Goal: Use online tool/utility: Utilize a website feature to perform a specific function

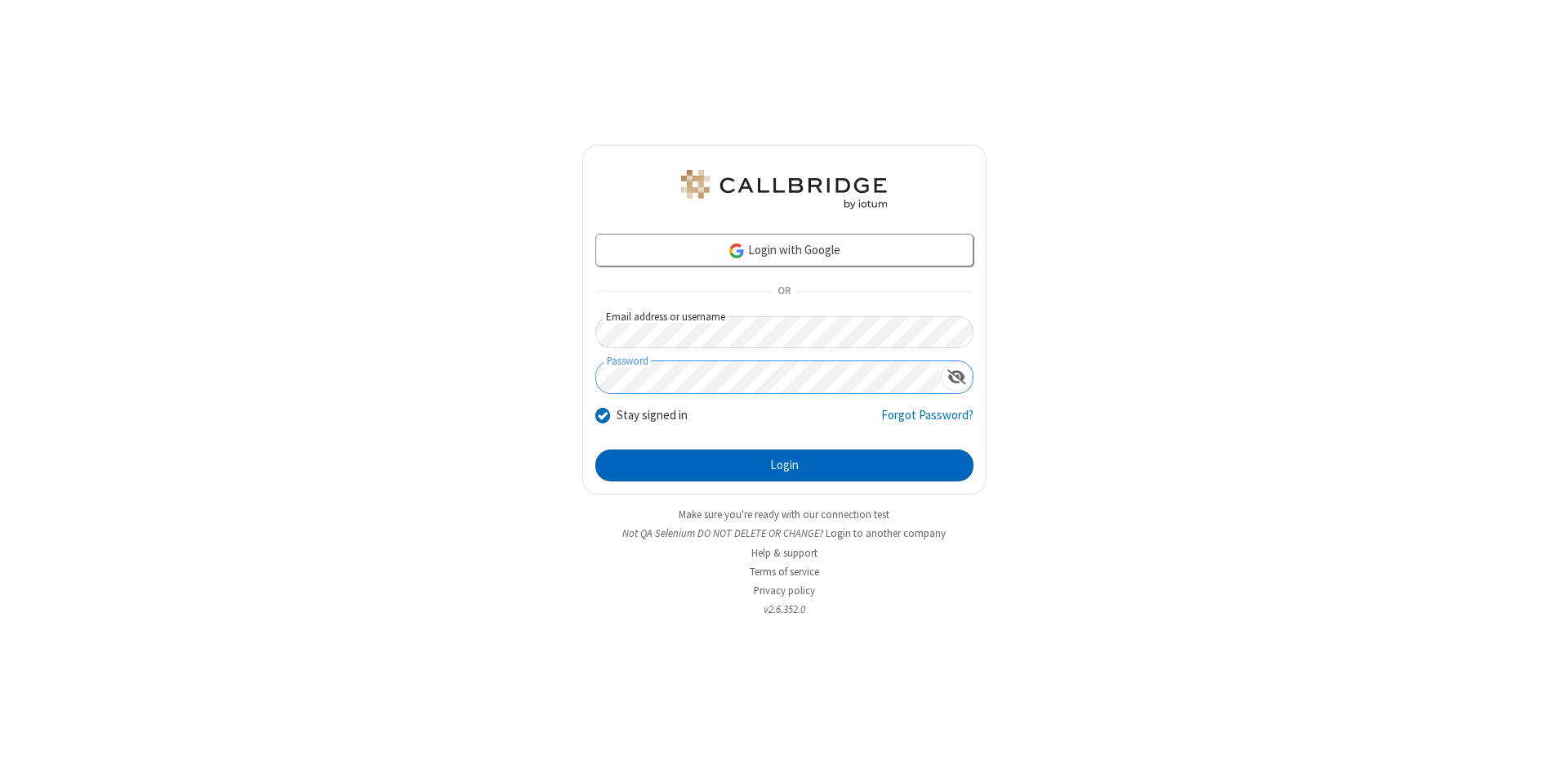
click at [784, 466] on button "Login" at bounding box center [784, 466] width 378 height 33
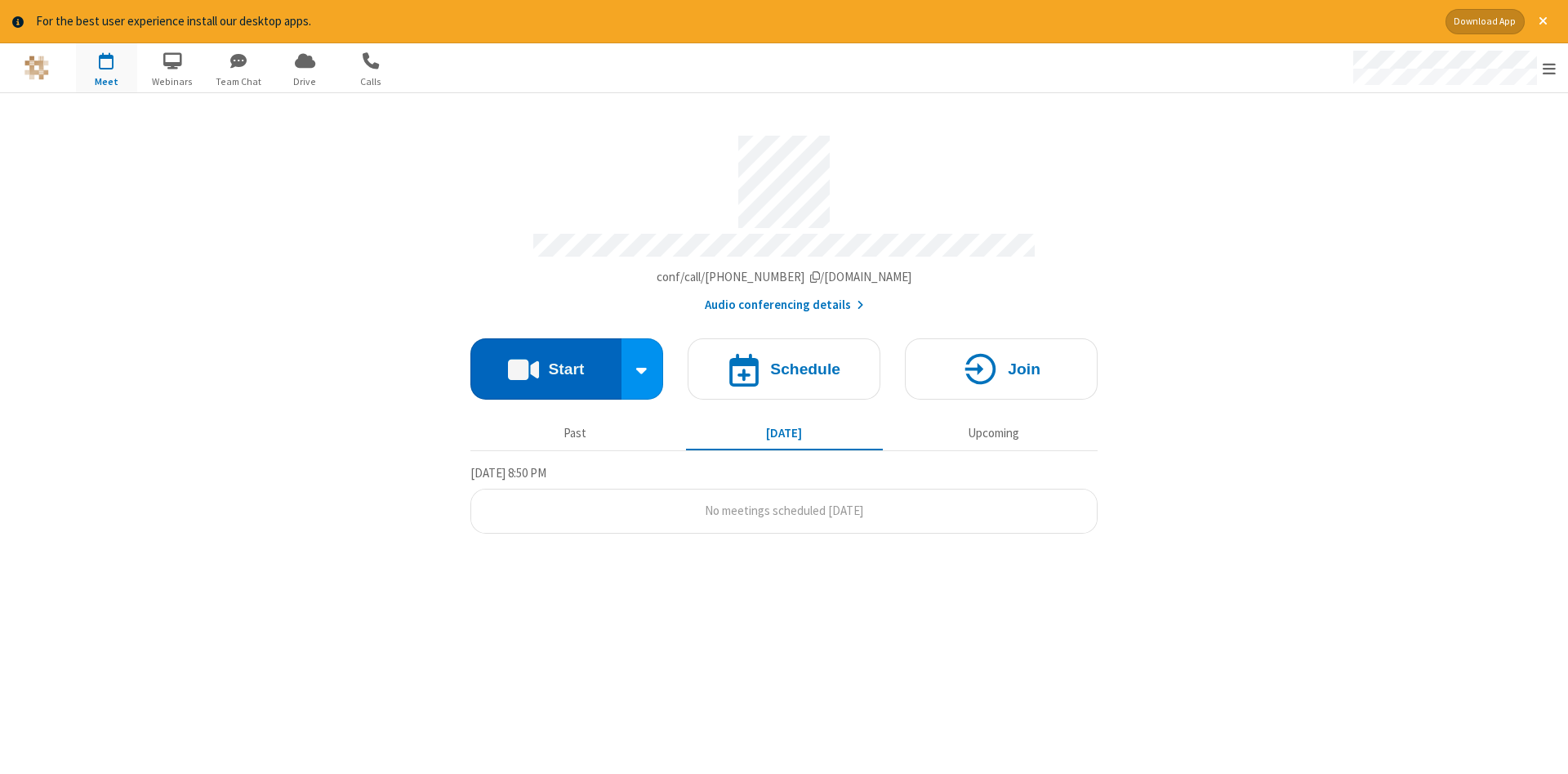
click at [546, 362] on button "Start" at bounding box center [546, 368] width 151 height 61
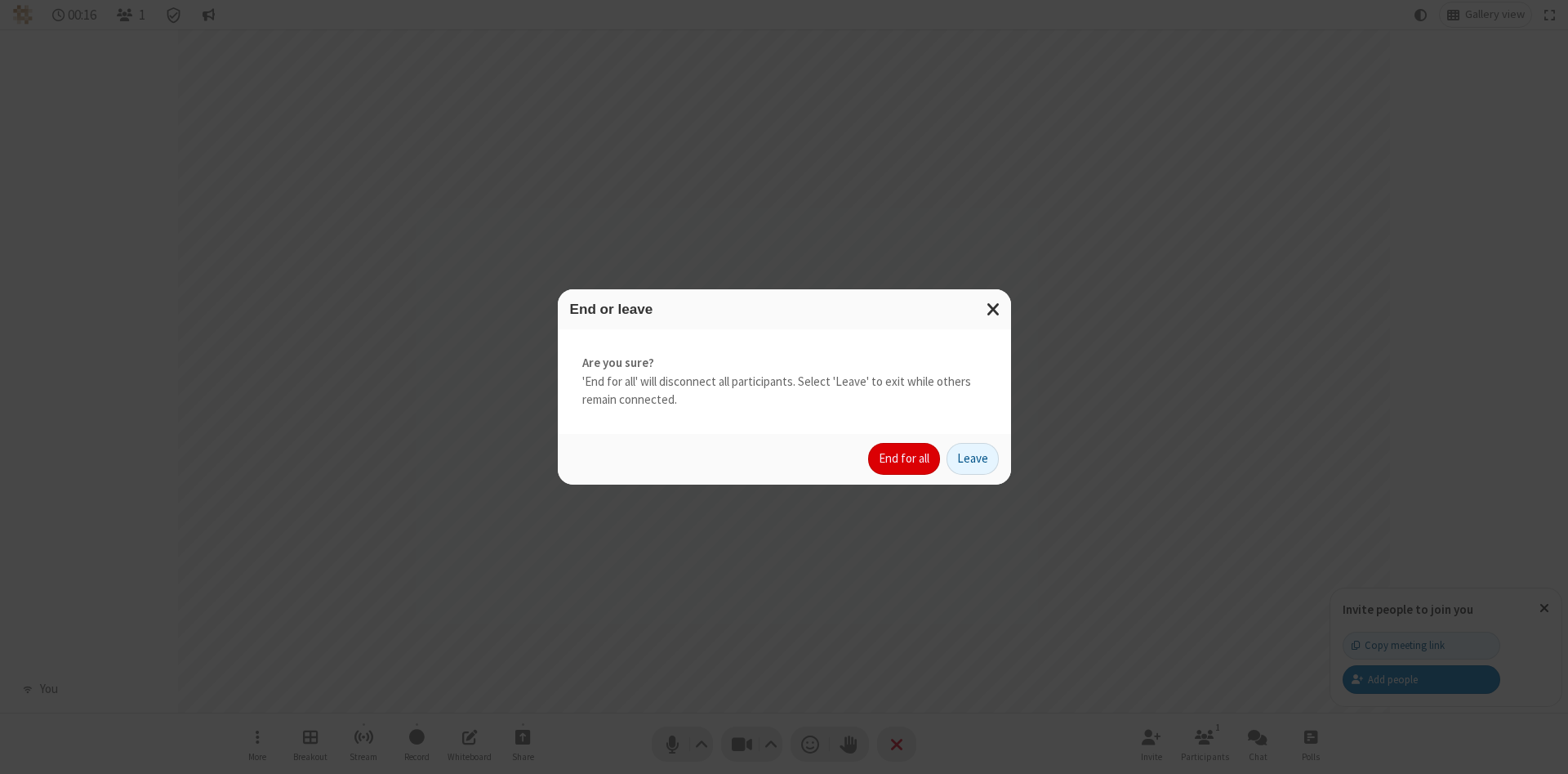
click at [905, 459] on button "End for all" at bounding box center [904, 459] width 72 height 33
